Goal: Go to known website: Go to known website

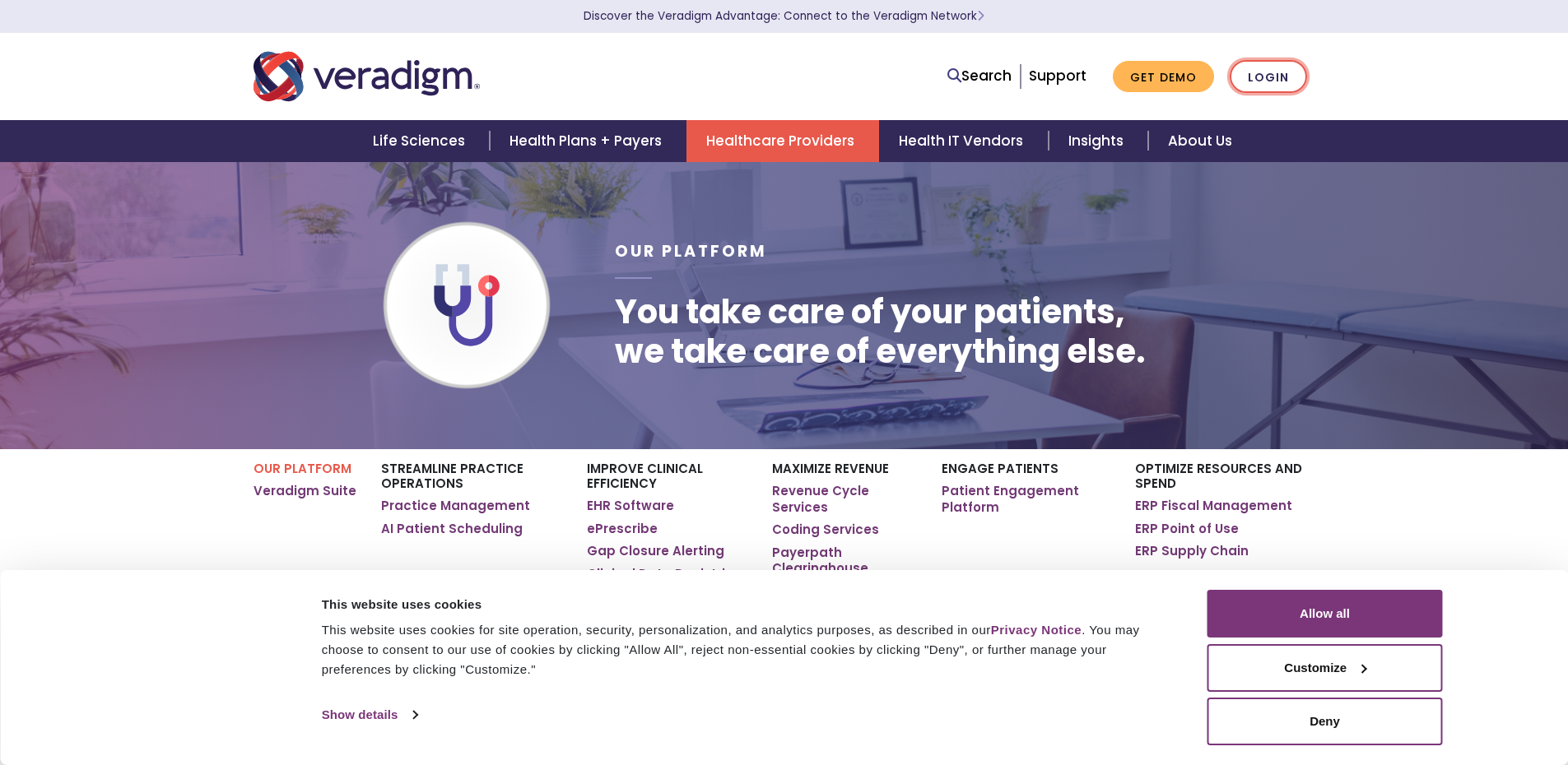
click at [1293, 79] on link "Login" at bounding box center [1267, 76] width 77 height 33
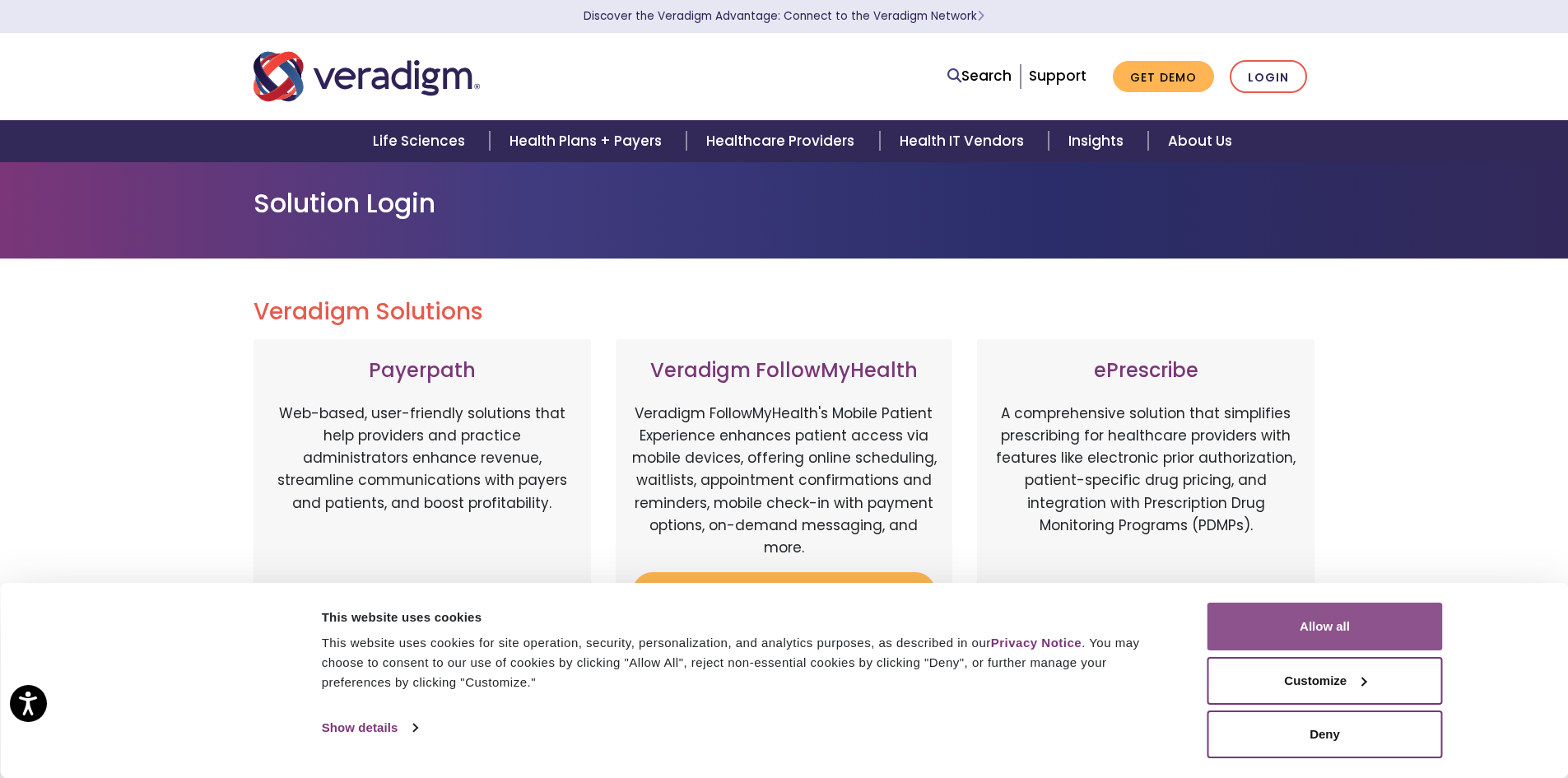
click at [1305, 624] on button "Allow all" at bounding box center [1325, 626] width 236 height 48
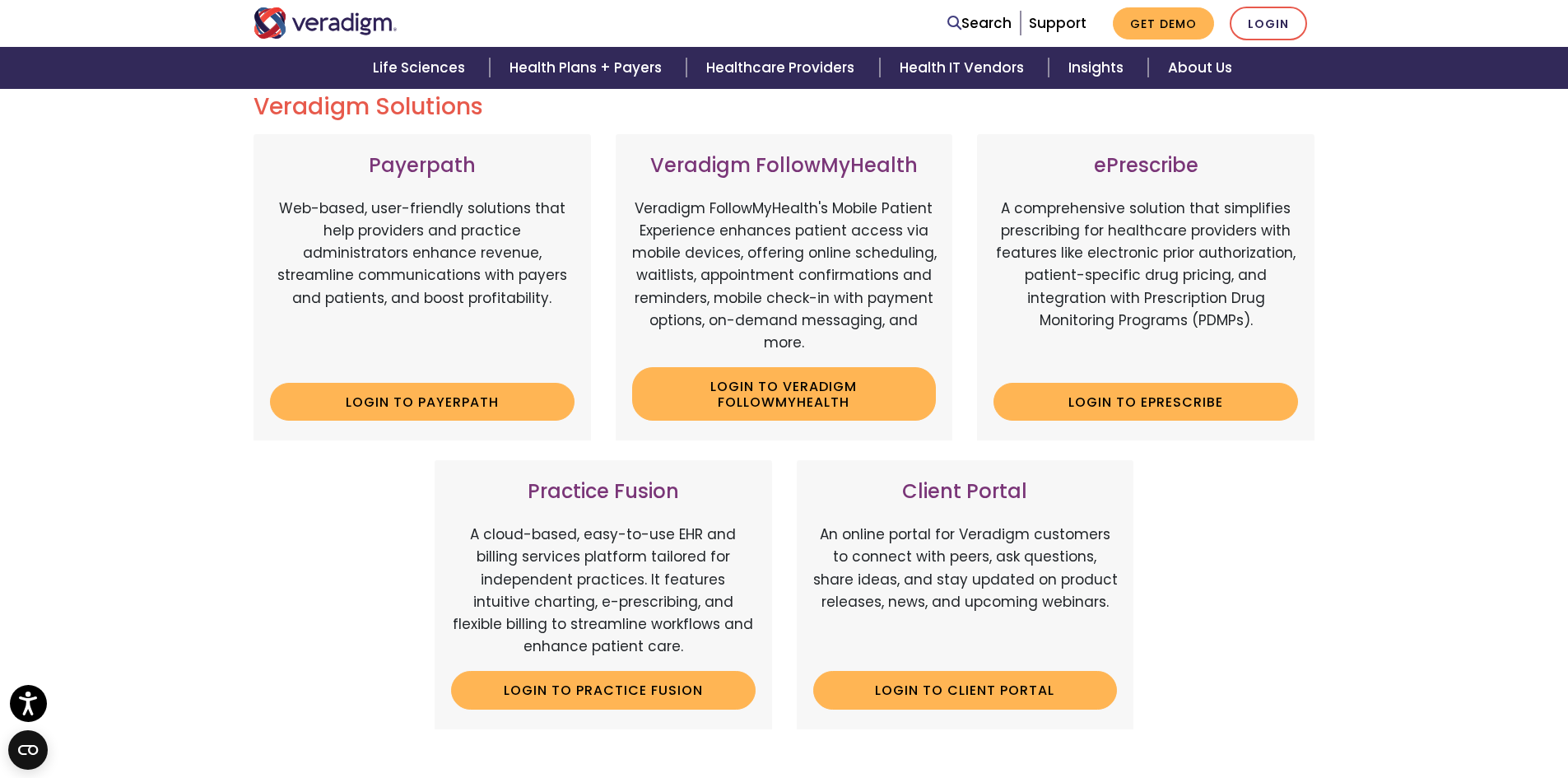
scroll to position [165, 0]
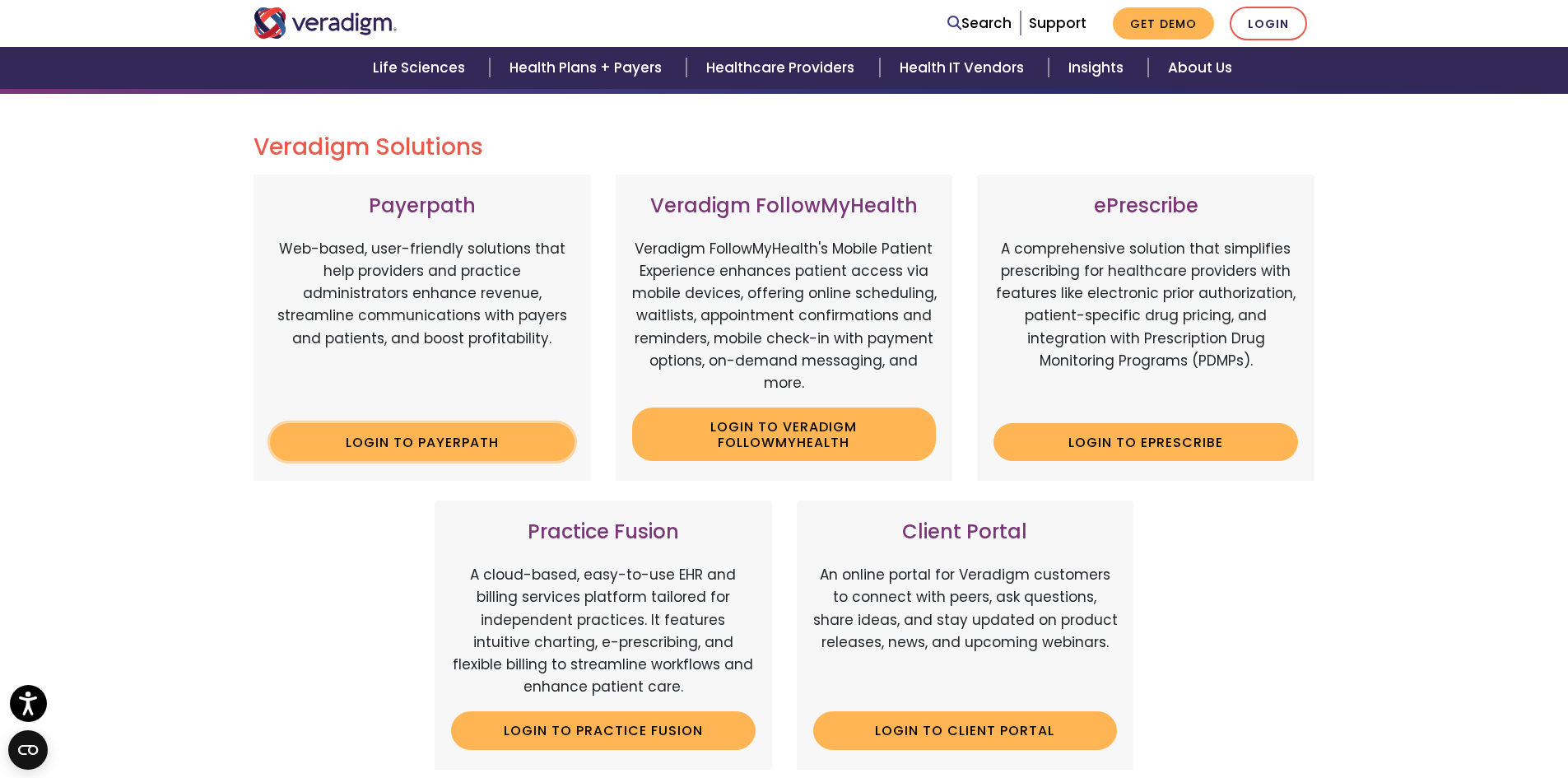
click at [485, 449] on link "Login to Payerpath" at bounding box center [422, 442] width 304 height 38
